Goal: Find specific page/section: Find specific page/section

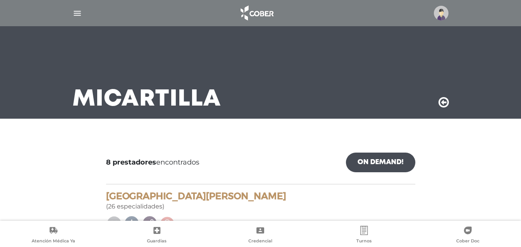
click at [255, 17] on img at bounding box center [256, 13] width 41 height 19
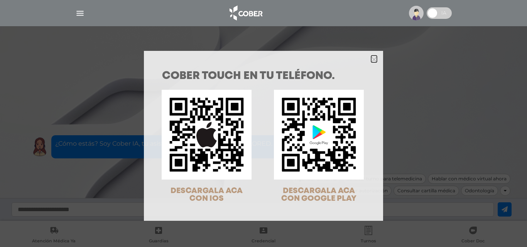
click at [371, 59] on icon "Close" at bounding box center [374, 60] width 6 height 6
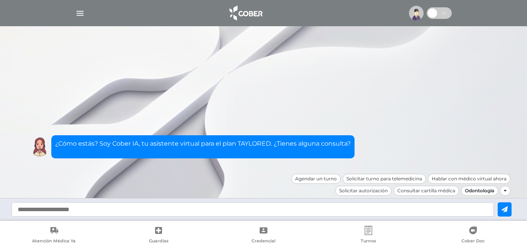
click at [481, 193] on div "Odontología" at bounding box center [479, 191] width 37 height 10
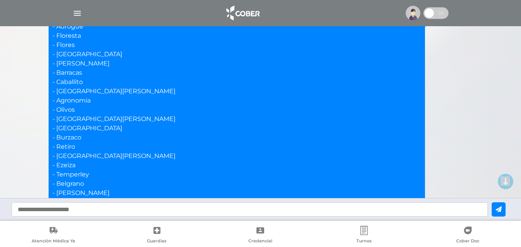
scroll to position [433, 0]
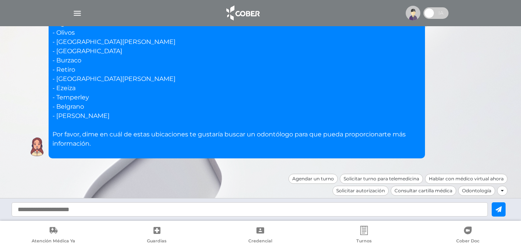
click at [115, 210] on input "text" at bounding box center [250, 210] width 476 height 14
type input "**********"
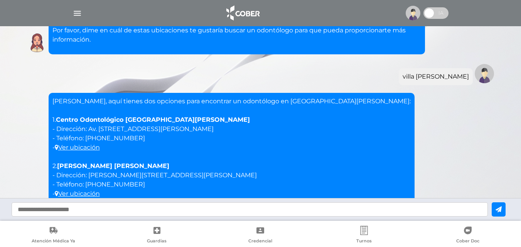
scroll to position [606, 0]
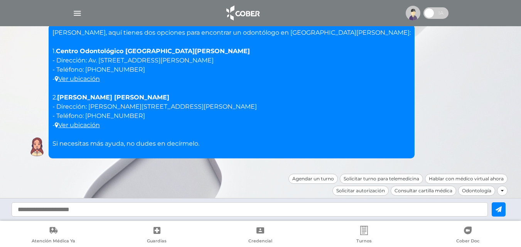
click at [351, 110] on div "Hola Taylored, aquí tienes dos opciones para encontrar un odontólogo en Villa C…" at bounding box center [260, 91] width 471 height 134
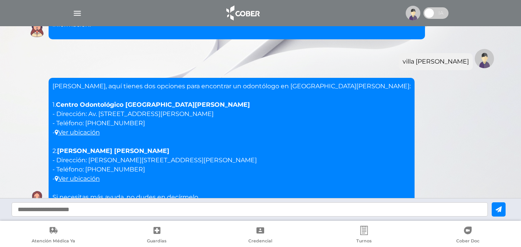
scroll to position [478, 0]
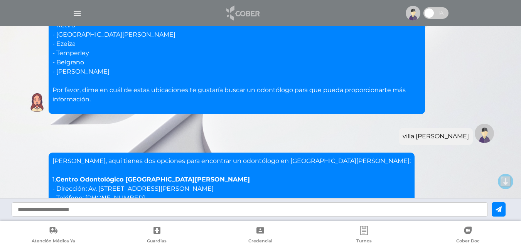
click at [247, 14] on img at bounding box center [242, 13] width 41 height 19
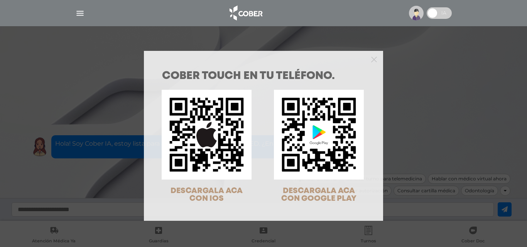
click at [375, 57] on div at bounding box center [263, 58] width 239 height 15
click at [372, 59] on icon "Close" at bounding box center [374, 60] width 6 height 6
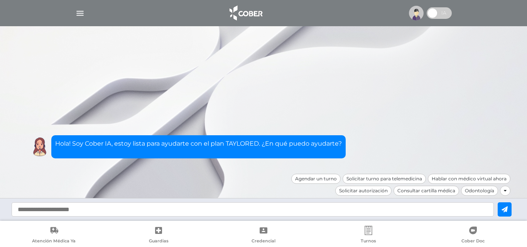
click at [259, 8] on img at bounding box center [245, 13] width 41 height 19
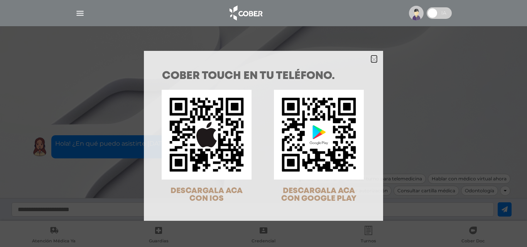
click at [371, 60] on polygon "Close" at bounding box center [374, 60] width 6 height 6
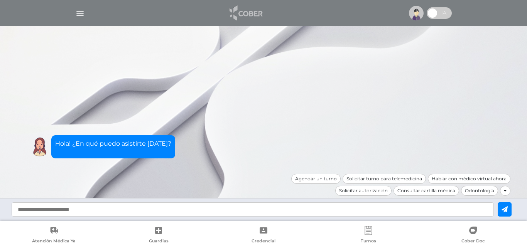
click at [248, 17] on img at bounding box center [245, 13] width 41 height 19
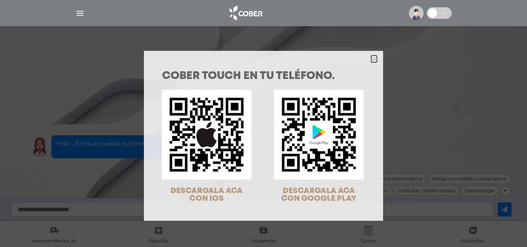
click at [373, 58] on icon "Close" at bounding box center [374, 60] width 6 height 6
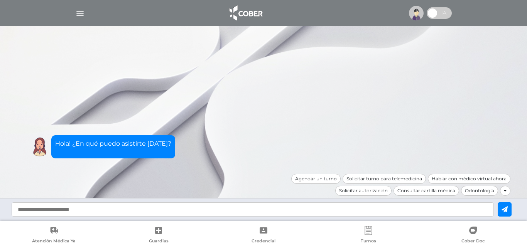
click at [81, 9] on img "button" at bounding box center [80, 13] width 10 height 10
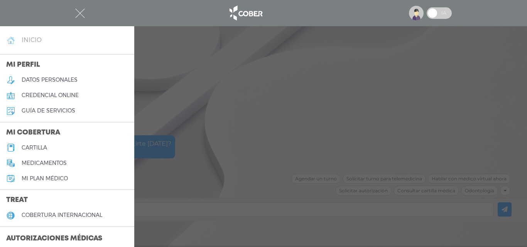
click at [31, 35] on link "inicio" at bounding box center [67, 39] width 134 height 15
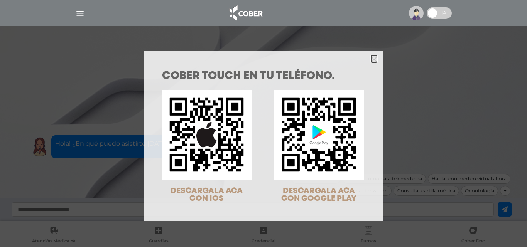
click at [372, 60] on polygon "Close" at bounding box center [374, 60] width 6 height 6
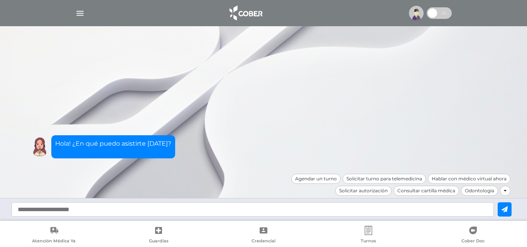
click at [82, 16] on img "button" at bounding box center [80, 13] width 10 height 10
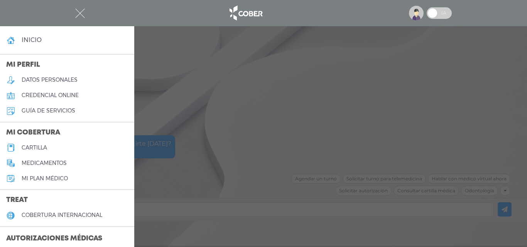
click at [34, 39] on h4 "inicio" at bounding box center [32, 39] width 20 height 7
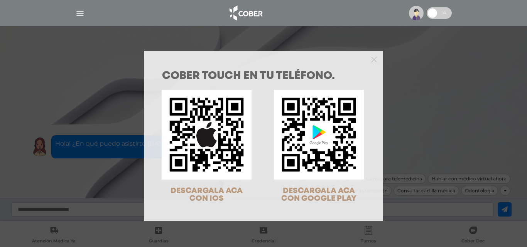
click at [374, 60] on div at bounding box center [263, 58] width 239 height 15
click at [371, 59] on icon "Close" at bounding box center [374, 60] width 6 height 6
